Goal: Task Accomplishment & Management: Use online tool/utility

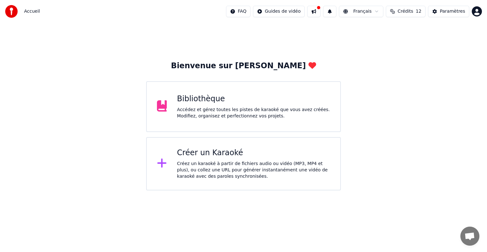
click at [205, 110] on div "Accédez et gérez toutes les pistes de karaoké que vous avez créées. Modifiez, o…" at bounding box center [253, 112] width 153 height 13
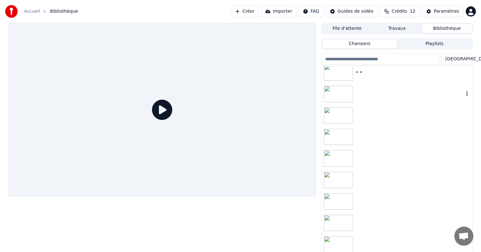
scroll to position [134, 0]
click at [346, 216] on img at bounding box center [338, 222] width 29 height 16
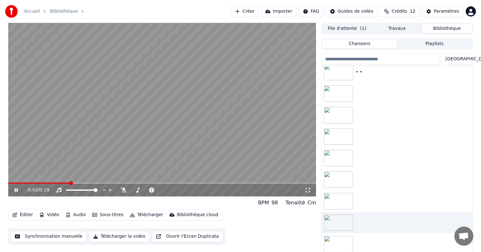
click at [17, 189] on icon at bounding box center [16, 190] width 3 height 4
click at [123, 188] on body "Accueil Bibliothèque Créer Importer FAQ Guides de vidéo Crédits 12 Paramètres 0…" at bounding box center [240, 126] width 481 height 252
click at [123, 191] on icon at bounding box center [124, 189] width 6 height 5
click at [8, 184] on span at bounding box center [10, 183] width 4 height 4
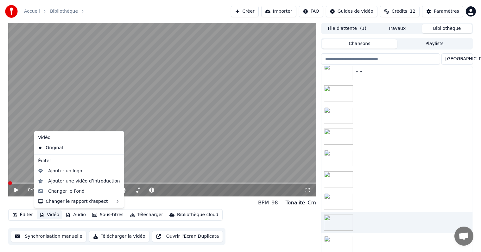
click at [53, 213] on button "Vidéo" at bounding box center [49, 214] width 25 height 9
click at [57, 192] on div "Changer le Fond" at bounding box center [66, 191] width 36 height 6
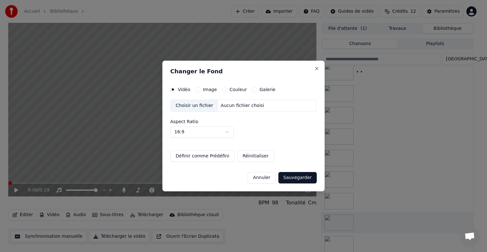
click at [197, 90] on button "Image" at bounding box center [197, 89] width 5 height 5
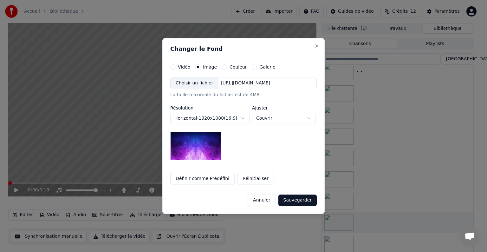
click at [188, 85] on div "Choisir un fichier" at bounding box center [195, 82] width 48 height 11
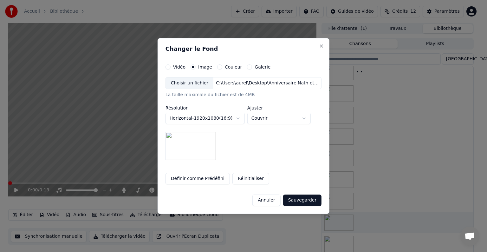
click at [307, 120] on body "**********" at bounding box center [240, 126] width 481 height 252
select select "*******"
click at [299, 198] on button "Sauvegarder" at bounding box center [302, 199] width 38 height 11
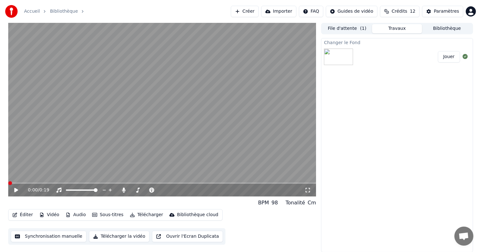
click at [450, 53] on button "Jouer" at bounding box center [449, 56] width 22 height 11
click at [19, 191] on icon at bounding box center [20, 189] width 15 height 5
click at [51, 216] on button "Vidéo" at bounding box center [49, 214] width 25 height 9
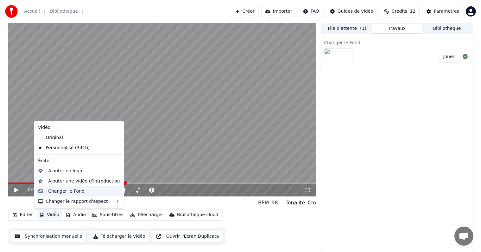
click at [51, 189] on div "Changer le Fond" at bounding box center [66, 191] width 36 height 6
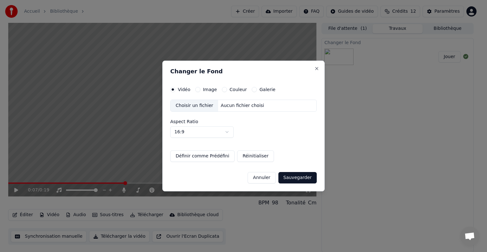
click at [206, 93] on div "Vidéo Image Couleur Galerie Choisir un fichier Aucun fichier choisi Aspect Rati…" at bounding box center [243, 124] width 146 height 75
click at [204, 91] on label "Image" at bounding box center [210, 89] width 14 height 4
click at [200, 91] on button "Image" at bounding box center [197, 89] width 5 height 5
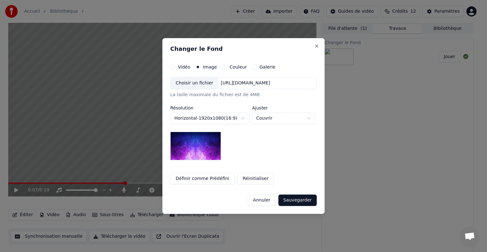
click at [198, 83] on div "Choisir un fichier" at bounding box center [195, 82] width 48 height 11
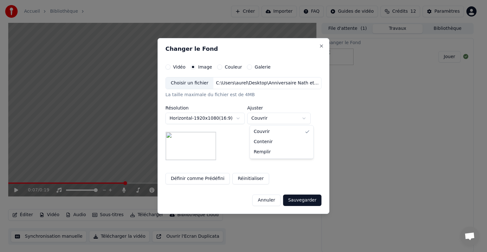
click at [307, 119] on body "**********" at bounding box center [240, 126] width 481 height 252
select select "*******"
click at [302, 202] on button "Sauvegarder" at bounding box center [302, 199] width 38 height 11
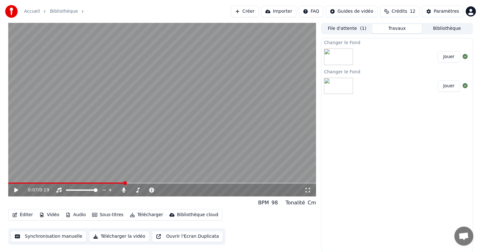
click at [450, 58] on button "Jouer" at bounding box center [449, 56] width 22 height 11
click at [16, 191] on icon at bounding box center [16, 190] width 3 height 4
click at [44, 215] on button "Vidéo" at bounding box center [49, 214] width 25 height 9
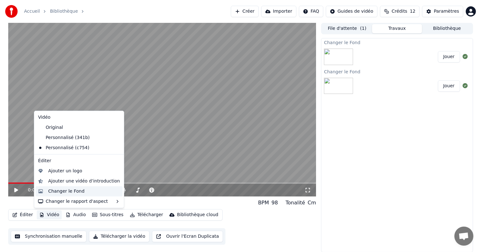
click at [50, 191] on div "Changer le Fond" at bounding box center [66, 191] width 36 height 6
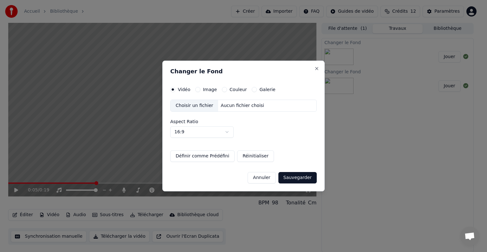
click at [195, 88] on button "Image" at bounding box center [197, 89] width 5 height 5
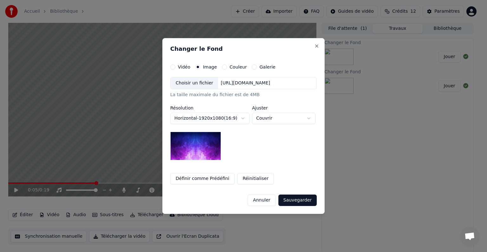
click at [240, 118] on body "**********" at bounding box center [240, 126] width 481 height 252
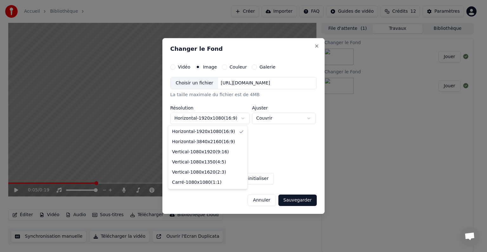
select select "*********"
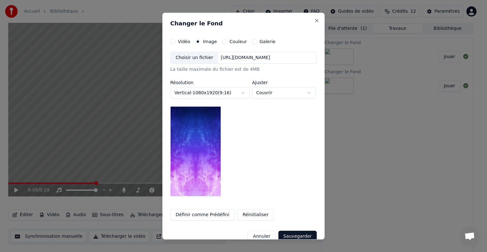
click at [196, 61] on div "Choisir un fichier" at bounding box center [195, 57] width 48 height 11
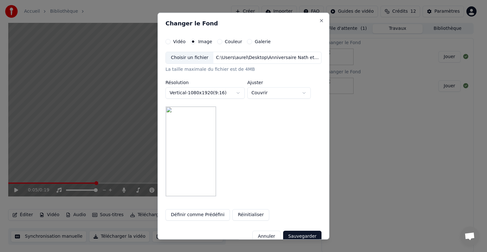
click at [293, 233] on button "Sauvegarder" at bounding box center [302, 235] width 38 height 11
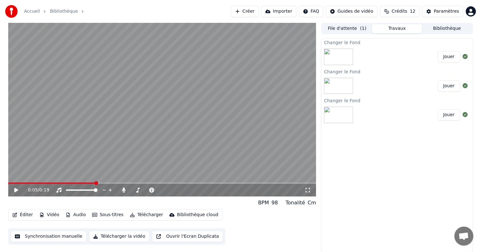
click at [451, 57] on button "Jouer" at bounding box center [449, 56] width 22 height 11
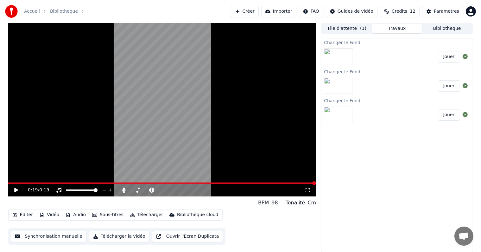
click at [14, 187] on icon at bounding box center [20, 189] width 15 height 5
click at [431, 27] on button "Bibliothèque" at bounding box center [447, 28] width 50 height 9
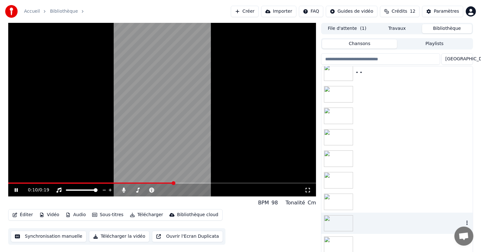
scroll to position [134, 0]
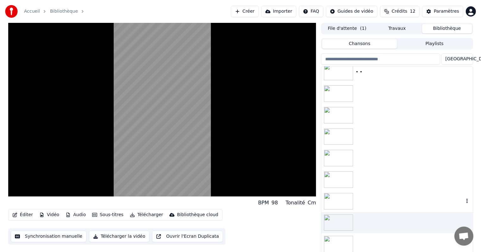
click at [340, 202] on img at bounding box center [338, 201] width 29 height 16
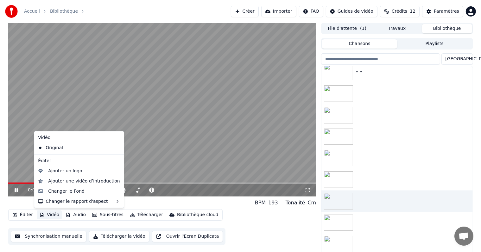
click at [51, 213] on button "Vidéo" at bounding box center [49, 214] width 25 height 9
click at [55, 191] on div "Changer le Fond" at bounding box center [66, 191] width 36 height 6
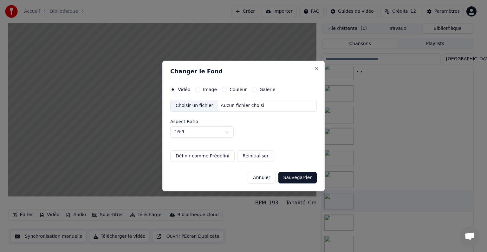
click at [208, 91] on label "Image" at bounding box center [210, 89] width 14 height 4
click at [200, 91] on button "Image" at bounding box center [197, 89] width 5 height 5
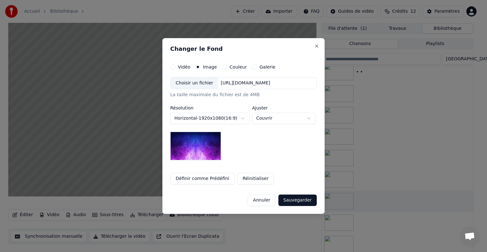
click at [189, 86] on div "Choisir un fichier" at bounding box center [195, 82] width 48 height 11
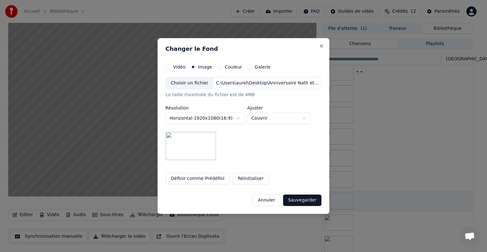
click at [297, 202] on button "Sauvegarder" at bounding box center [302, 199] width 38 height 11
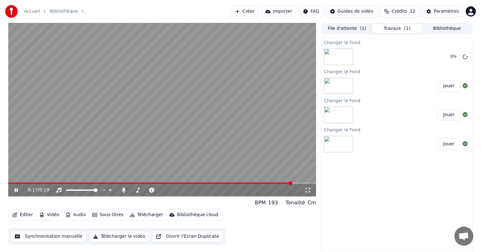
click at [16, 191] on icon at bounding box center [20, 189] width 15 height 5
click at [465, 55] on icon at bounding box center [465, 56] width 5 height 5
click at [43, 215] on button "Vidéo" at bounding box center [49, 214] width 25 height 9
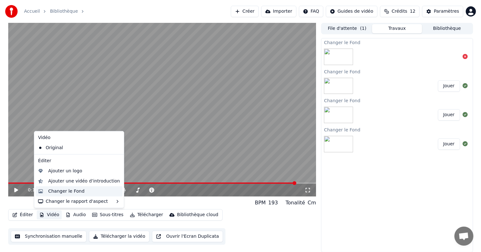
click at [51, 188] on div "Changer le Fond" at bounding box center [66, 191] width 36 height 6
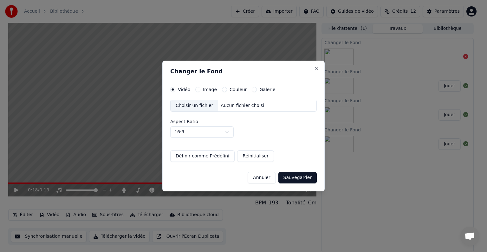
click at [191, 107] on div "Choisir un fichier" at bounding box center [195, 105] width 48 height 11
click at [201, 91] on div "Image" at bounding box center [206, 89] width 22 height 5
click at [201, 90] on div "Image" at bounding box center [206, 89] width 22 height 5
click at [197, 89] on button "Image" at bounding box center [197, 89] width 5 height 5
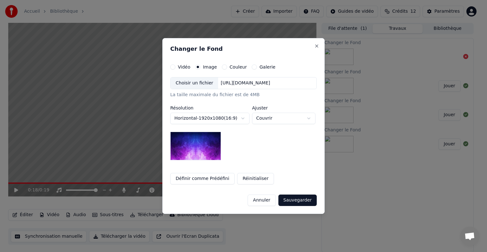
click at [200, 87] on div "Choisir un fichier" at bounding box center [195, 82] width 48 height 11
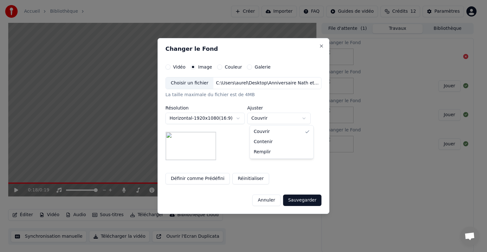
click at [305, 118] on body "**********" at bounding box center [240, 126] width 481 height 252
select select "*******"
click at [300, 199] on button "Sauvegarder" at bounding box center [302, 199] width 38 height 11
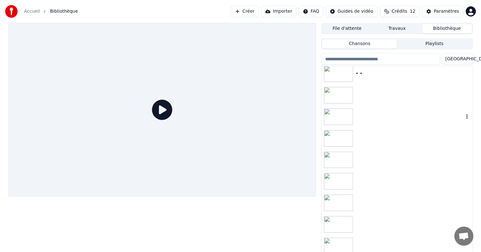
scroll to position [134, 0]
click at [364, 196] on div at bounding box center [397, 201] width 151 height 22
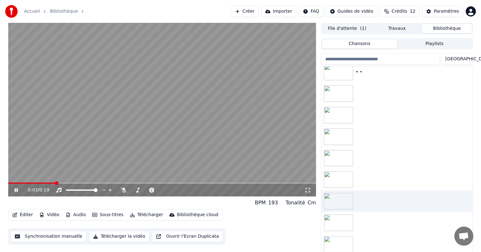
click at [48, 182] on span at bounding box center [32, 182] width 48 height 1
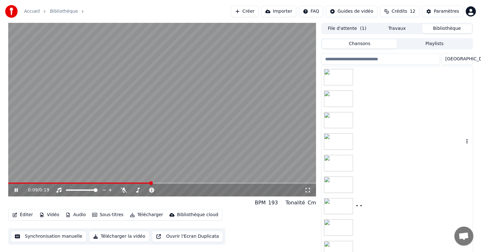
scroll to position [63, 0]
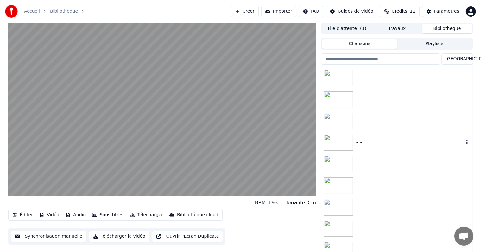
click at [342, 138] on img at bounding box center [338, 142] width 29 height 16
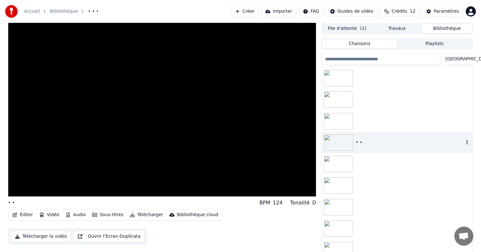
click at [345, 126] on img at bounding box center [338, 121] width 29 height 16
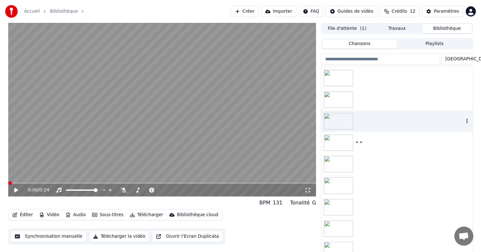
click at [347, 112] on div at bounding box center [397, 121] width 151 height 22
click at [345, 102] on img at bounding box center [338, 99] width 29 height 16
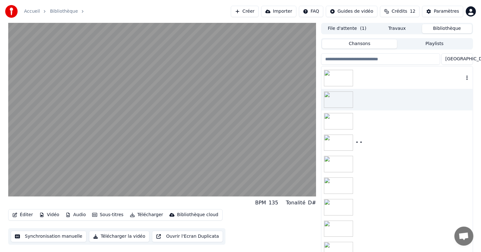
click at [345, 81] on img at bounding box center [338, 78] width 29 height 16
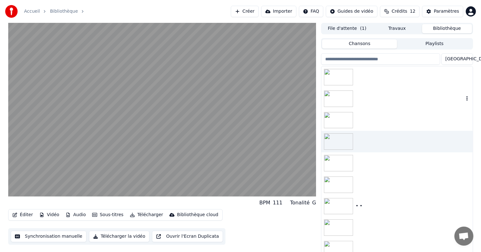
click at [342, 94] on img at bounding box center [338, 98] width 29 height 16
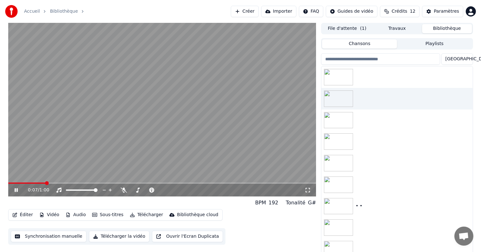
click at [51, 214] on button "Vidéo" at bounding box center [49, 214] width 25 height 9
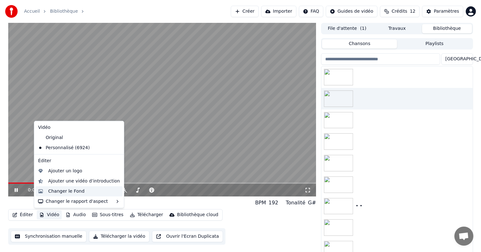
click at [58, 188] on div "Changer le Fond" at bounding box center [66, 191] width 36 height 6
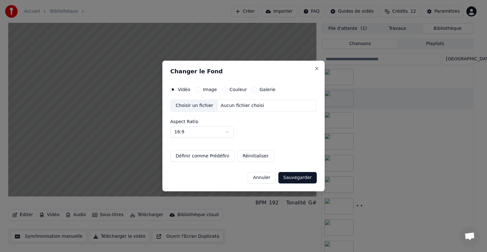
click at [205, 92] on label "Image" at bounding box center [210, 89] width 14 height 4
click at [200, 92] on button "Image" at bounding box center [197, 89] width 5 height 5
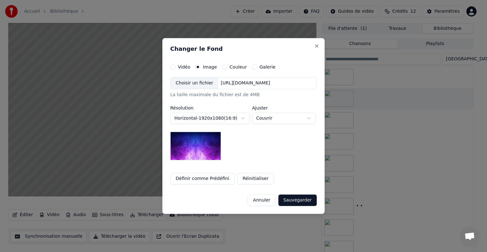
click at [201, 88] on div "Choisir un fichier" at bounding box center [195, 82] width 48 height 11
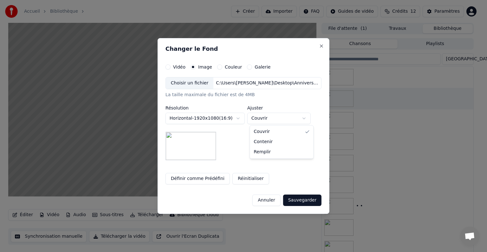
click at [309, 115] on body "**********" at bounding box center [240, 126] width 481 height 252
select select "*******"
click at [299, 195] on button "Sauvegarder" at bounding box center [302, 199] width 38 height 11
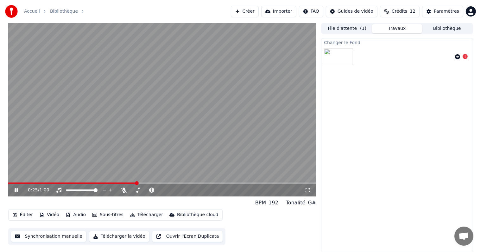
click at [19, 187] on icon at bounding box center [20, 189] width 15 height 5
click at [456, 55] on icon at bounding box center [457, 56] width 5 height 5
click at [459, 54] on icon at bounding box center [457, 56] width 5 height 5
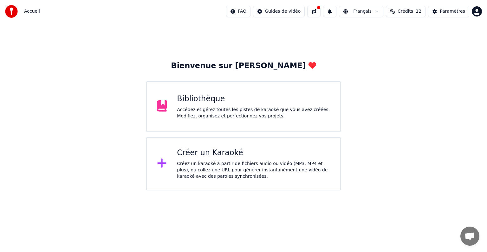
click at [199, 94] on div "Bibliothèque" at bounding box center [253, 99] width 153 height 10
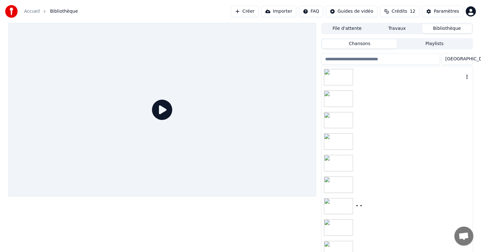
click at [341, 79] on img at bounding box center [338, 77] width 29 height 16
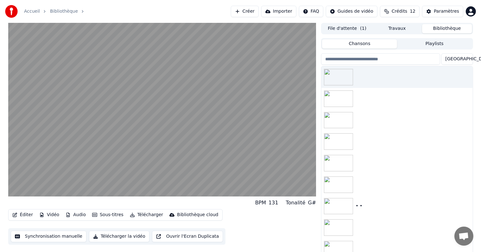
click at [390, 32] on button "Travaux" at bounding box center [397, 28] width 50 height 9
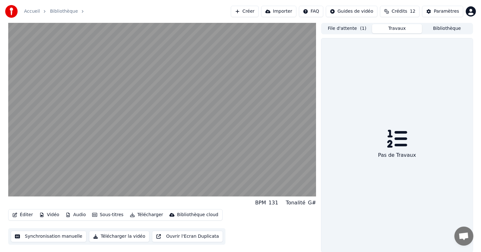
click at [454, 28] on button "Bibliothèque" at bounding box center [447, 28] width 50 height 9
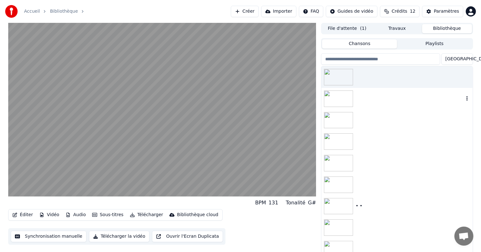
click at [350, 95] on img at bounding box center [338, 98] width 29 height 16
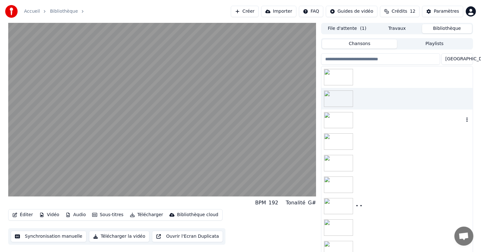
click at [349, 119] on img at bounding box center [338, 120] width 29 height 16
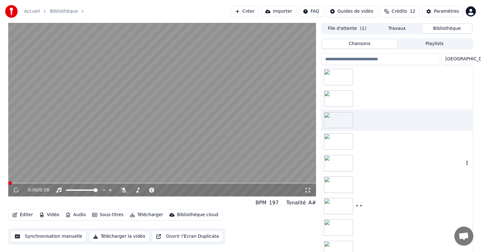
click at [344, 153] on div at bounding box center [397, 163] width 151 height 22
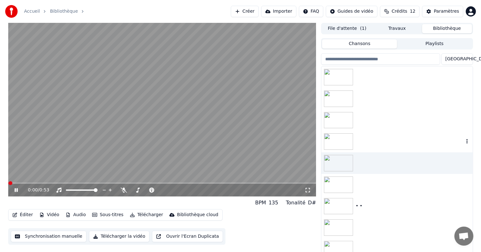
click at [343, 141] on img at bounding box center [338, 141] width 29 height 16
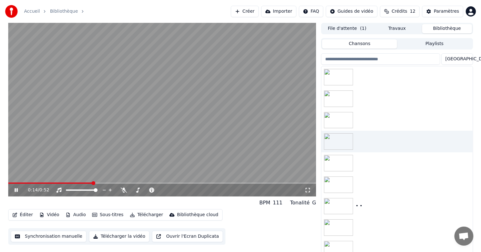
click at [132, 215] on button "Télécharger" at bounding box center [146, 214] width 38 height 9
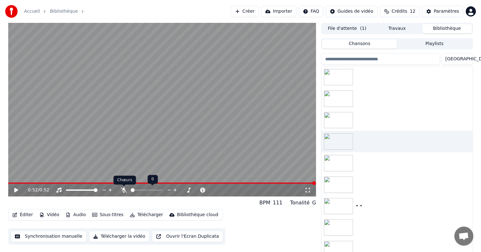
click at [124, 188] on icon at bounding box center [124, 189] width 6 height 5
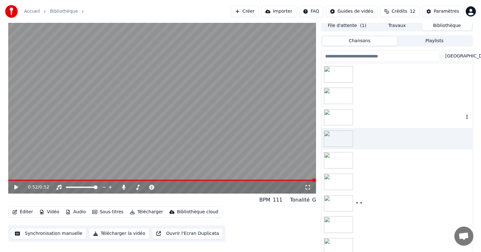
click at [364, 96] on div at bounding box center [397, 96] width 151 height 22
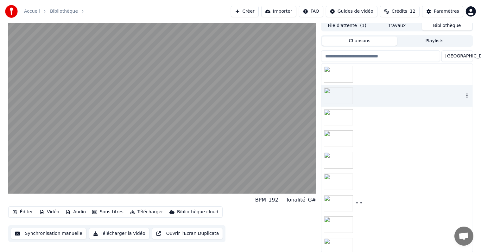
click at [373, 102] on div at bounding box center [397, 96] width 151 height 22
click at [373, 115] on div at bounding box center [397, 117] width 151 height 22
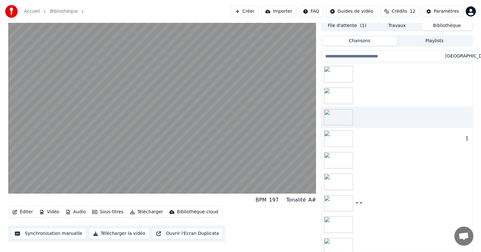
click at [372, 134] on div at bounding box center [397, 139] width 151 height 22
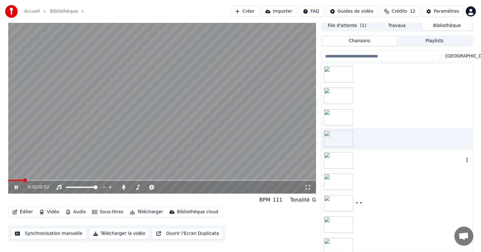
click at [388, 159] on div at bounding box center [397, 160] width 151 height 22
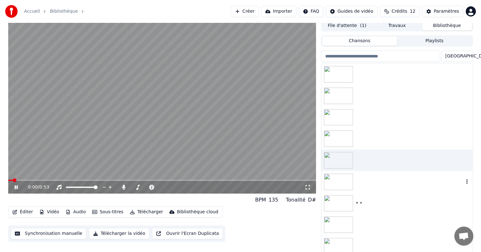
click at [376, 179] on div at bounding box center [397, 182] width 151 height 22
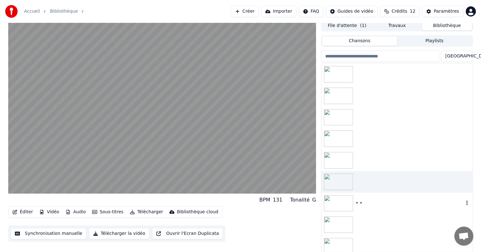
click at [374, 198] on div "• •" at bounding box center [397, 203] width 151 height 22
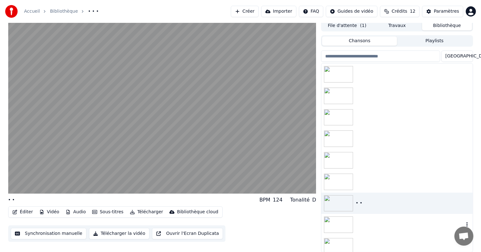
click at [376, 217] on div at bounding box center [397, 225] width 151 height 22
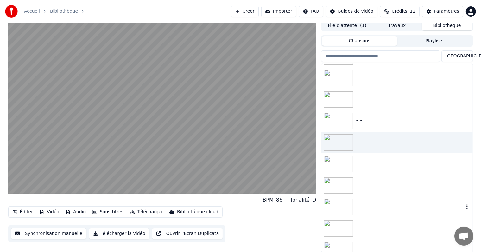
scroll to position [84, 0]
click at [376, 207] on div at bounding box center [397, 205] width 151 height 22
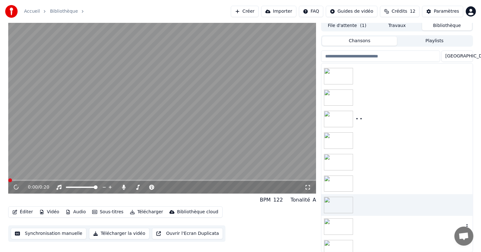
click at [374, 226] on div at bounding box center [397, 227] width 151 height 22
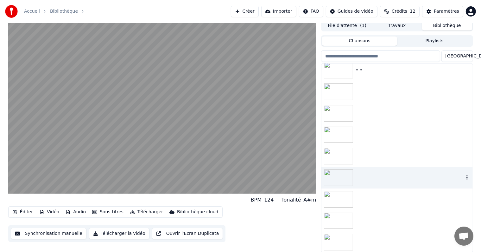
scroll to position [134, 0]
click at [373, 196] on div at bounding box center [397, 198] width 151 height 22
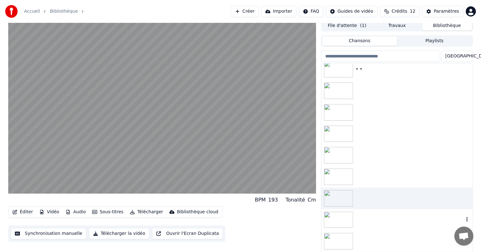
click at [371, 215] on div at bounding box center [397, 220] width 151 height 22
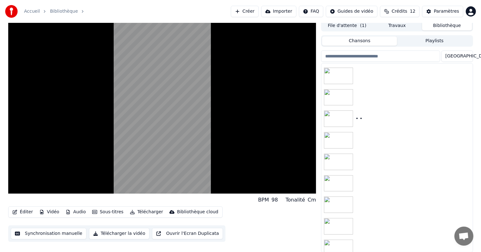
scroll to position [49, 0]
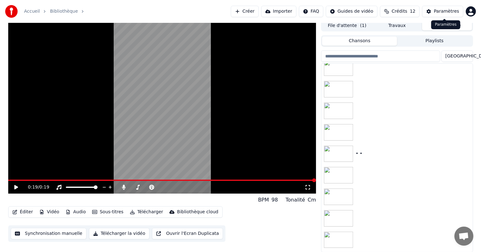
click at [443, 12] on div "Paramètres" at bounding box center [446, 11] width 25 height 6
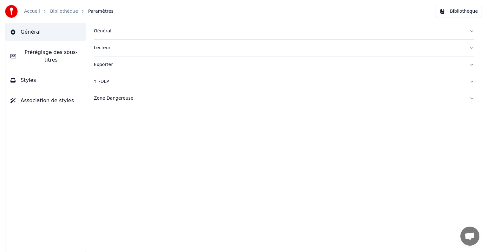
click at [472, 65] on button "Exporter" at bounding box center [284, 64] width 380 height 16
